Goal: Find contact information: Find contact information

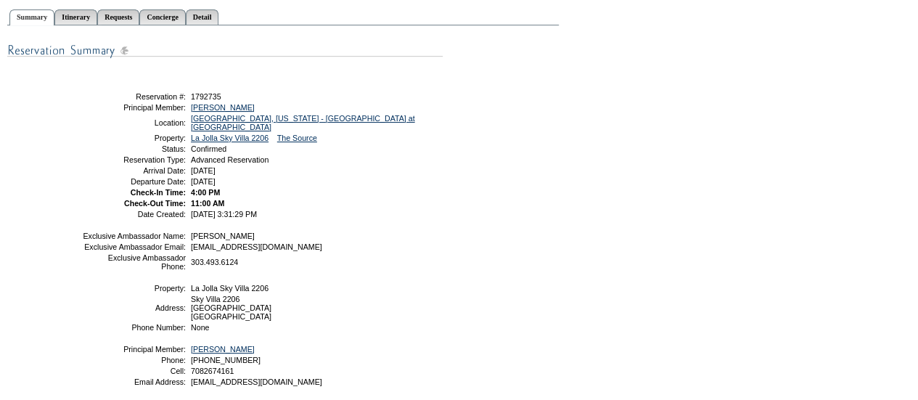
scroll to position [275, 0]
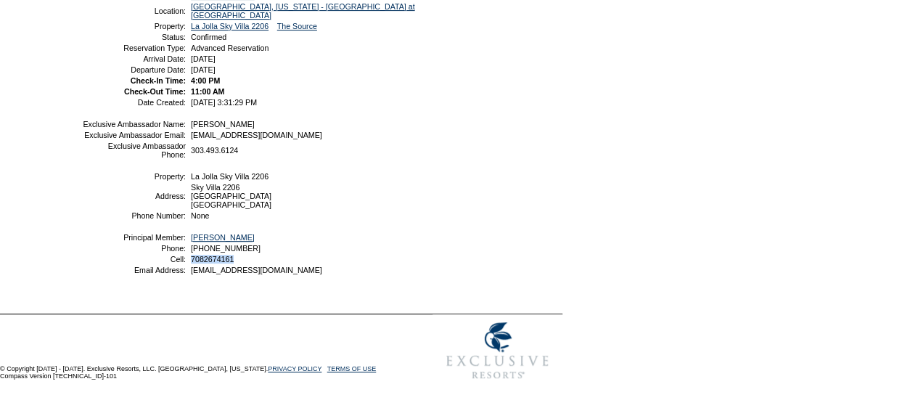
drag, startPoint x: 248, startPoint y: 256, endPoint x: 190, endPoint y: 262, distance: 57.6
click at [190, 262] on table "Exclusive Ambassador Name: [PERSON_NAME] Exclusive Ambassador Email: [EMAIL_ADD…" at bounding box center [261, 197] width 363 height 159
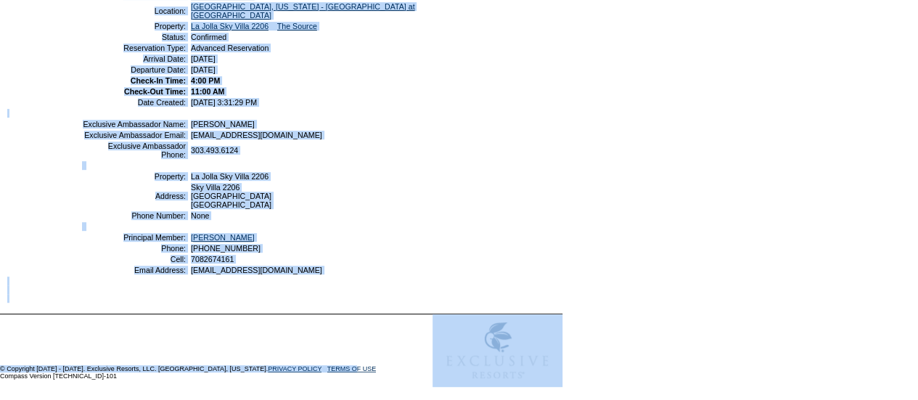
drag, startPoint x: 197, startPoint y: 260, endPoint x: 277, endPoint y: 274, distance: 80.3
click at [292, 313] on table "» view my contract utilization Current Contract Remaining Balance Contract Peri…" at bounding box center [281, 80] width 563 height 470
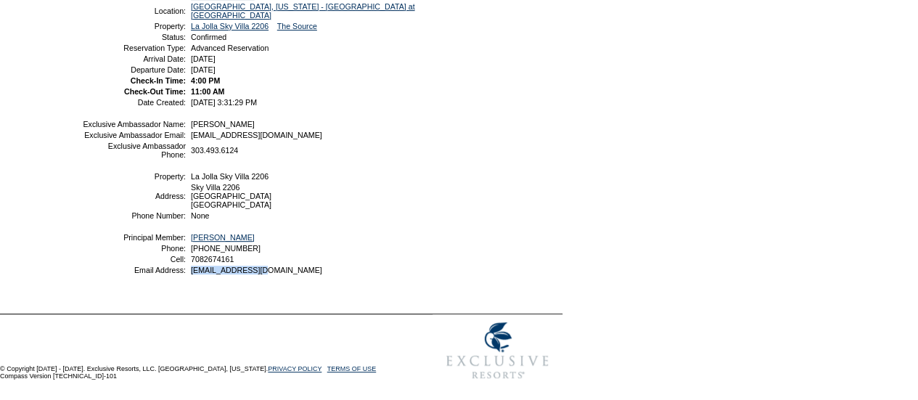
drag, startPoint x: 277, startPoint y: 266, endPoint x: 191, endPoint y: 269, distance: 85.7
click at [191, 269] on td "[EMAIL_ADDRESS][DOMAIN_NAME]" at bounding box center [314, 270] width 253 height 9
copy span "[EMAIL_ADDRESS][DOMAIN_NAME]"
drag, startPoint x: 248, startPoint y: 262, endPoint x: 192, endPoint y: 261, distance: 55.9
click at [192, 261] on table "Exclusive Ambassador Name: [PERSON_NAME] Exclusive Ambassador Email: [EMAIL_ADD…" at bounding box center [261, 197] width 363 height 159
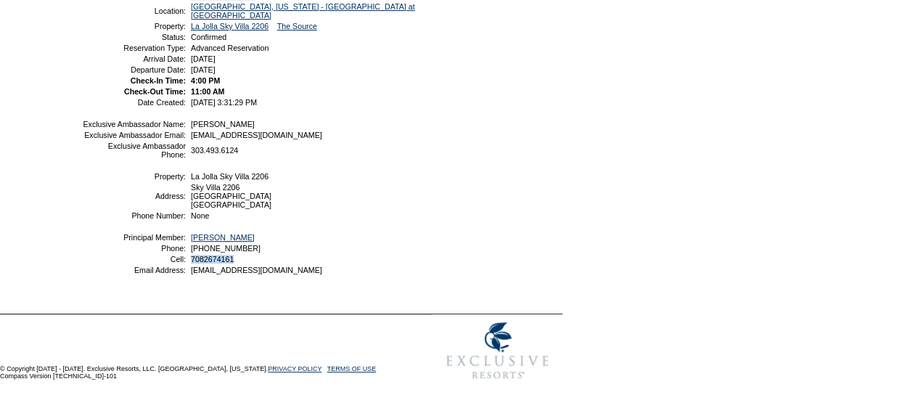
copy span "7082674161"
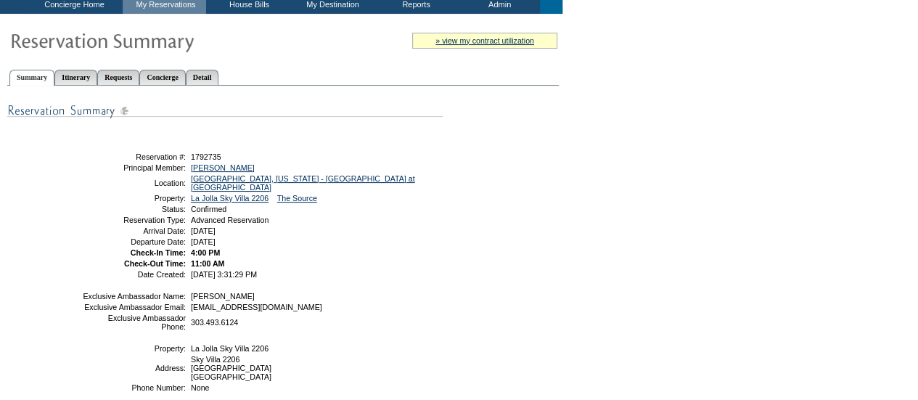
scroll to position [0, 0]
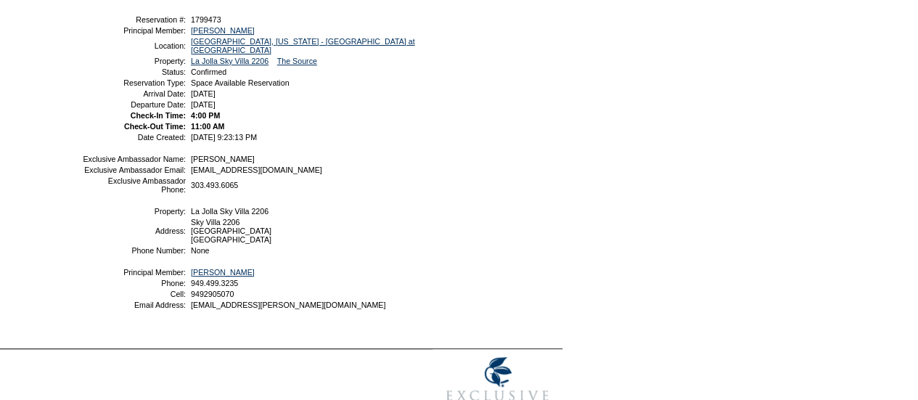
scroll to position [203, 0]
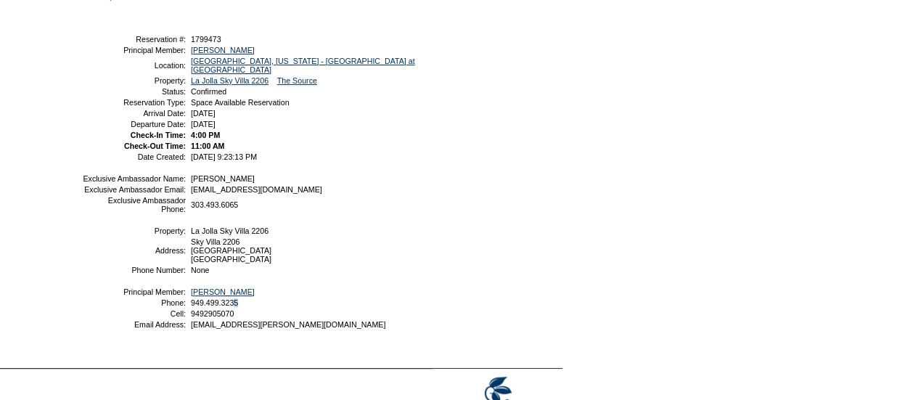
drag, startPoint x: 247, startPoint y: 320, endPoint x: 240, endPoint y: 324, distance: 8.5
click at [240, 324] on table "Exclusive Ambassador Name: Jason Rose Exclusive Ambassador Email: jrose@exclusi…" at bounding box center [261, 251] width 363 height 159
click at [283, 329] on td "coachjrimel@cox.net" at bounding box center [314, 324] width 253 height 9
drag, startPoint x: 283, startPoint y: 342, endPoint x: 190, endPoint y: 344, distance: 92.9
click at [190, 329] on td "coachjrimel@cox.net" at bounding box center [314, 324] width 253 height 9
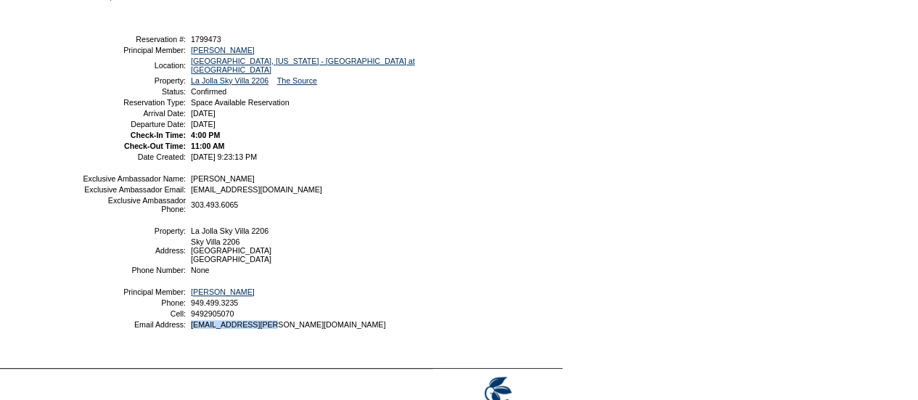
copy span "coachjrimel@cox.net"
drag, startPoint x: 243, startPoint y: 327, endPoint x: 189, endPoint y: 332, distance: 54.6
click at [189, 318] on td "9492905070" at bounding box center [314, 313] width 253 height 9
copy span "9492905070"
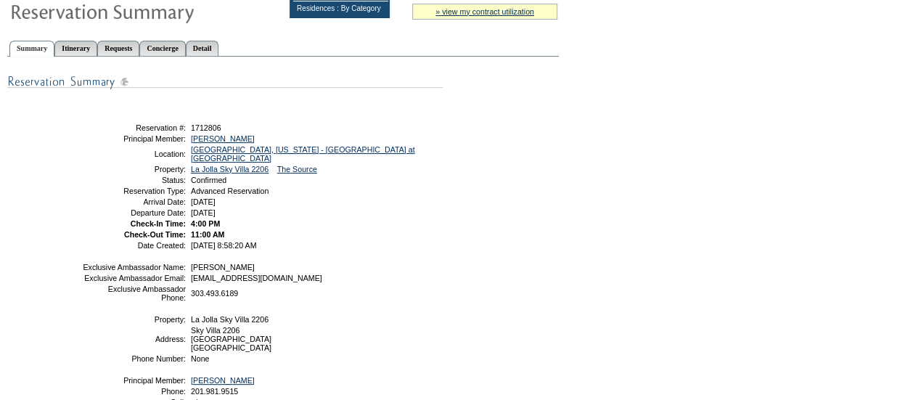
scroll to position [218, 0]
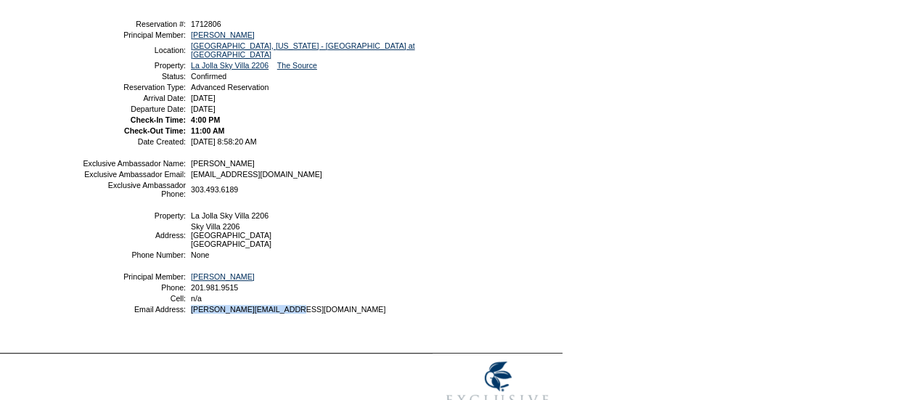
drag, startPoint x: 309, startPoint y: 330, endPoint x: 190, endPoint y: 331, distance: 118.3
click at [190, 316] on table "Exclusive Ambassador Name: Jessica Diamond Exclusive Ambassador Email: jdiamond…" at bounding box center [261, 236] width 363 height 159
copy span "christinecallahan@me.com"
drag, startPoint x: 258, startPoint y: 306, endPoint x: 189, endPoint y: 300, distance: 69.2
click at [189, 292] on td "201.981.9515" at bounding box center [314, 287] width 253 height 9
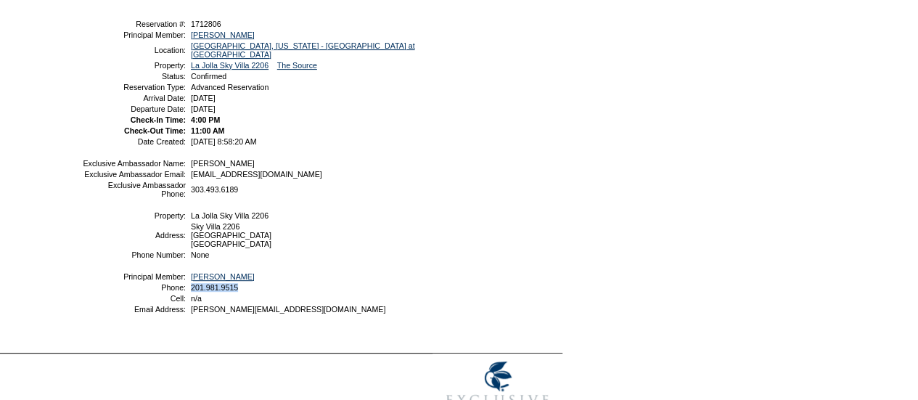
copy span "201.981.9515"
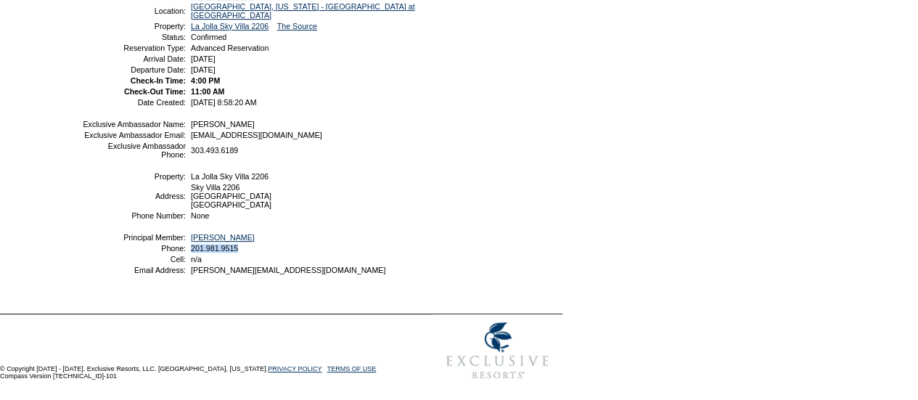
scroll to position [0, 0]
